Goal: Information Seeking & Learning: Find specific fact

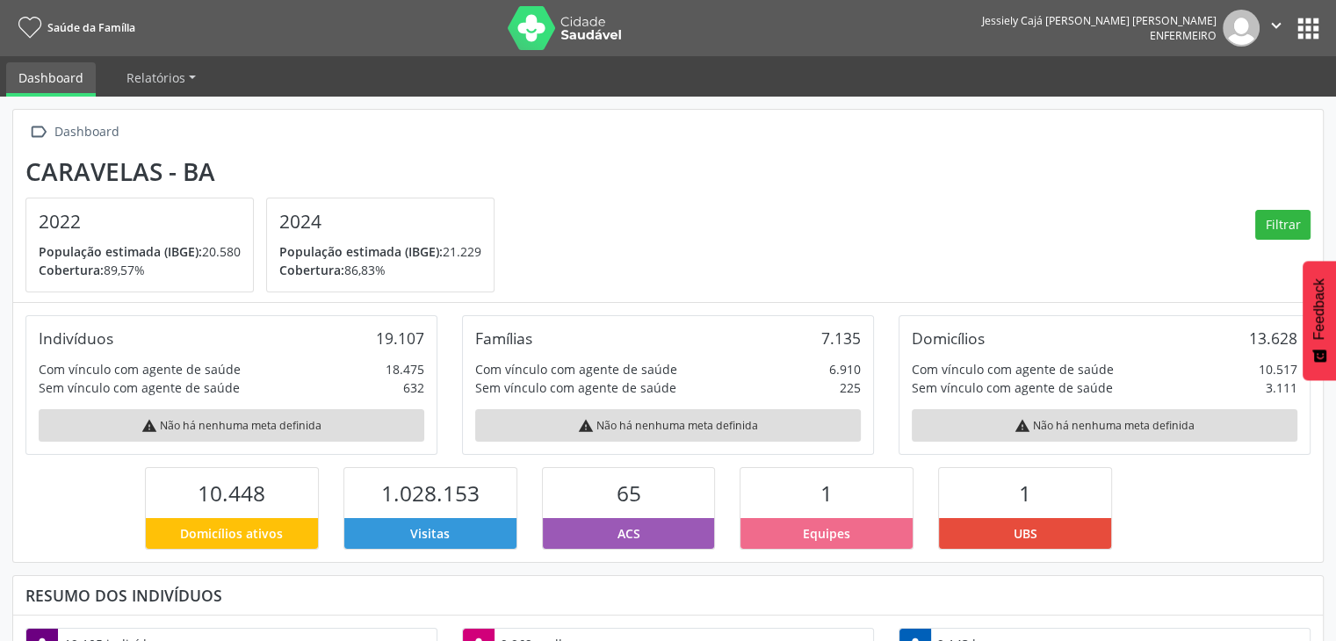
scroll to position [289, 436]
click at [1296, 18] on button "apps" at bounding box center [1308, 28] width 31 height 31
click at [1238, 25] on img at bounding box center [1240, 28] width 37 height 37
click at [1242, 33] on img at bounding box center [1240, 28] width 37 height 37
click at [1310, 27] on button "apps" at bounding box center [1308, 28] width 31 height 31
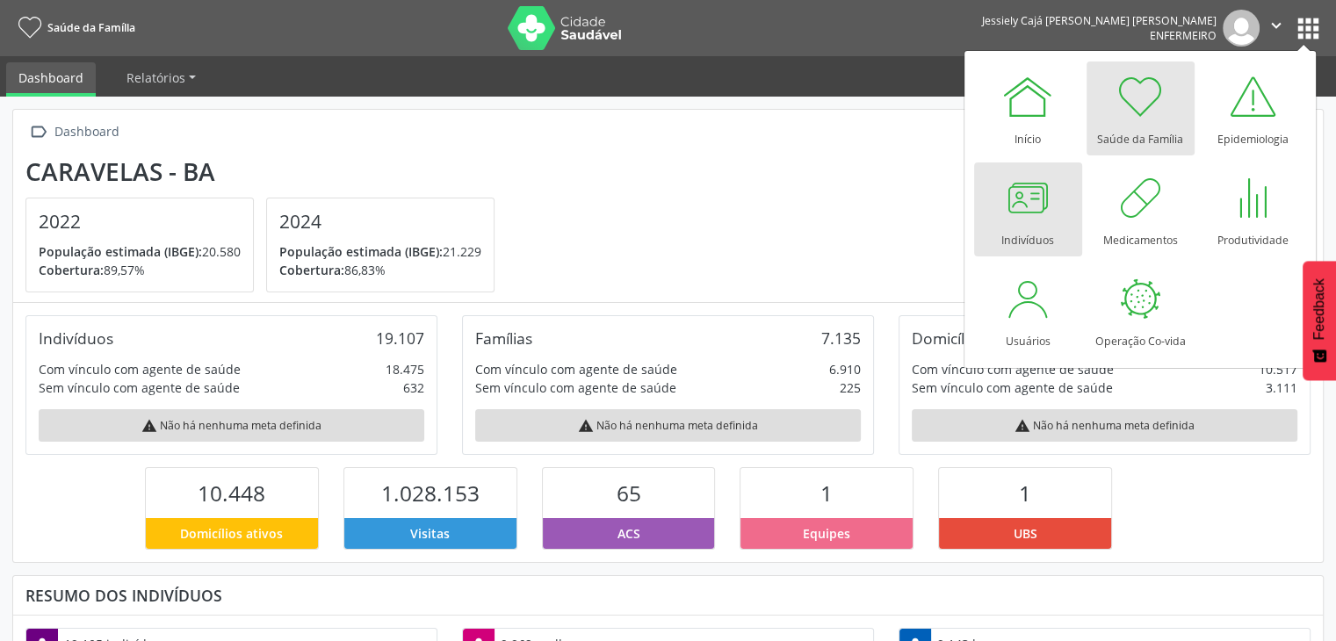
click at [1023, 225] on div "Indivíduos" at bounding box center [1027, 236] width 53 height 24
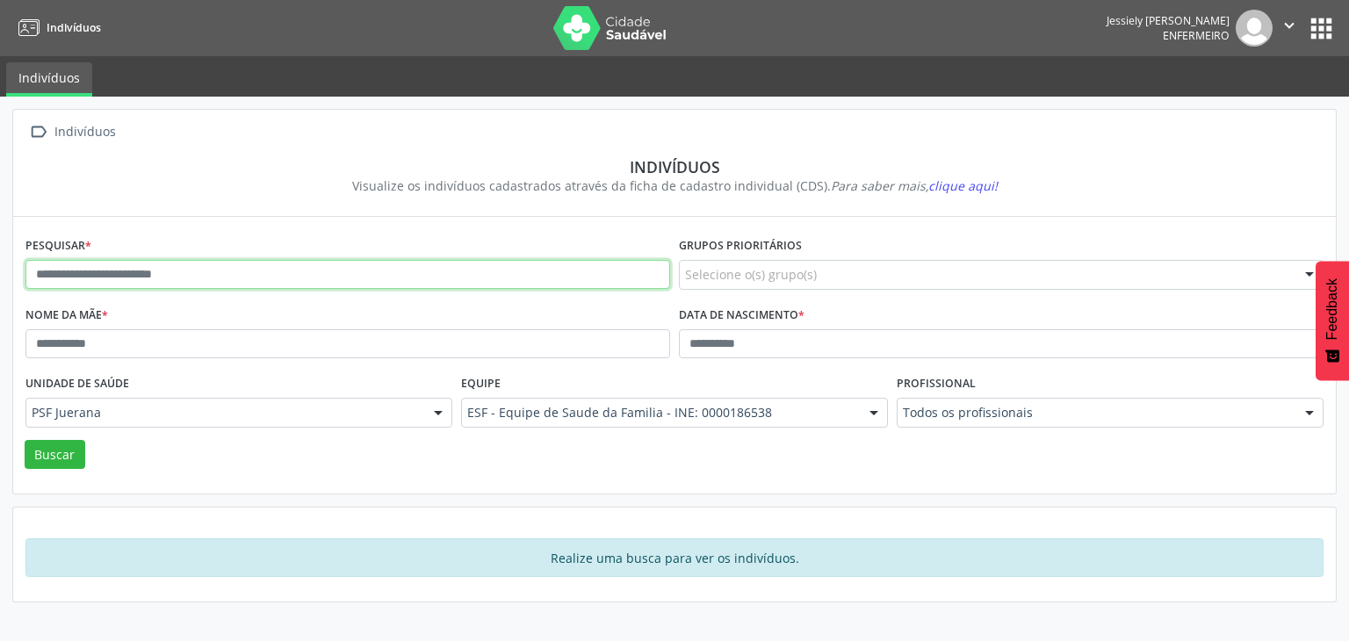
click at [254, 278] on input "text" at bounding box center [347, 275] width 645 height 30
type input "**********"
click at [25, 440] on button "Buscar" at bounding box center [55, 455] width 61 height 30
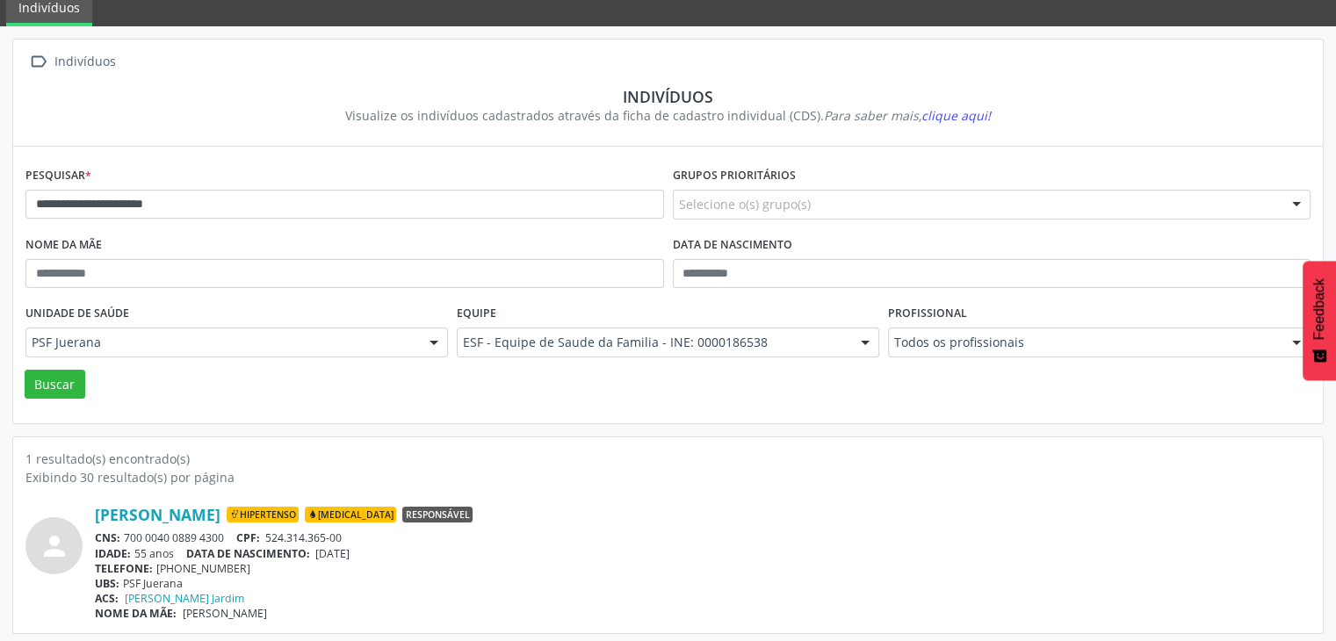
scroll to position [74, 0]
